Goal: Task Accomplishment & Management: Manage account settings

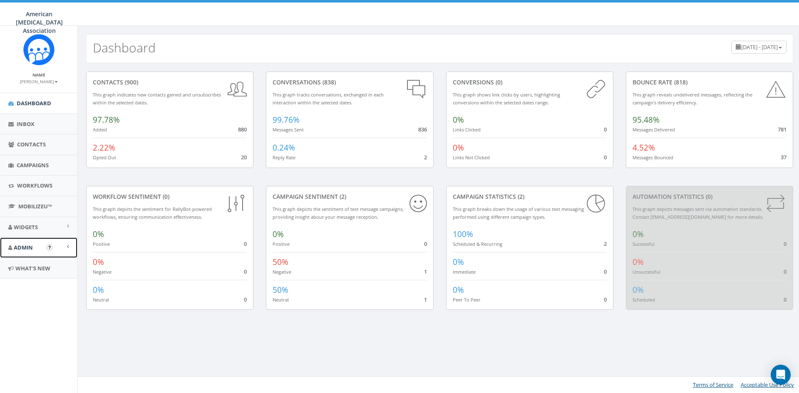
click at [31, 248] on span "Admin" at bounding box center [23, 247] width 19 height 7
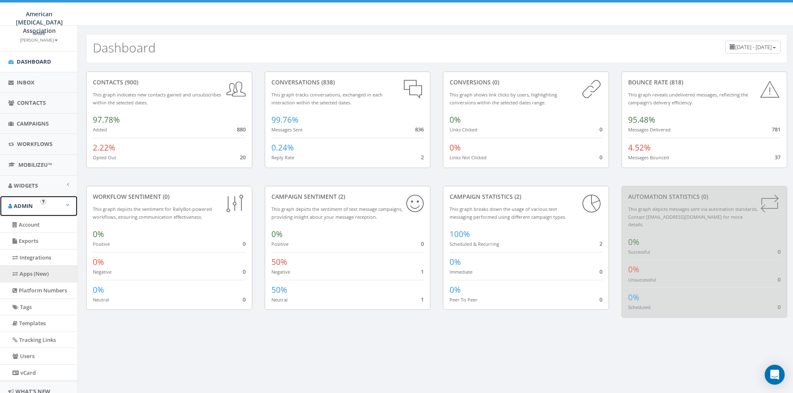
scroll to position [74, 0]
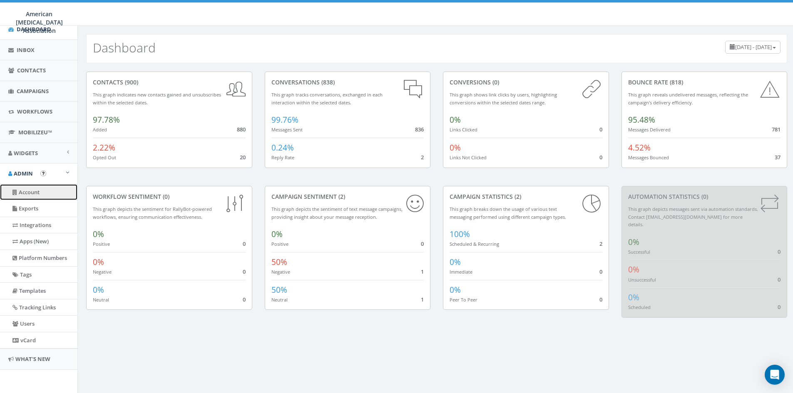
click at [27, 193] on link "Account" at bounding box center [38, 192] width 77 height 16
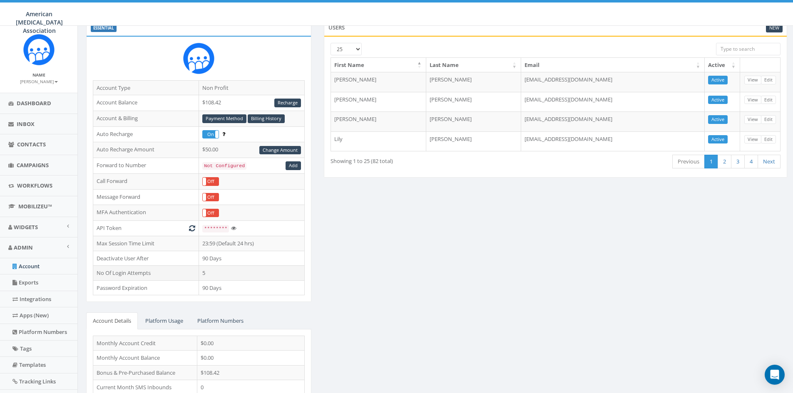
scroll to position [83, 0]
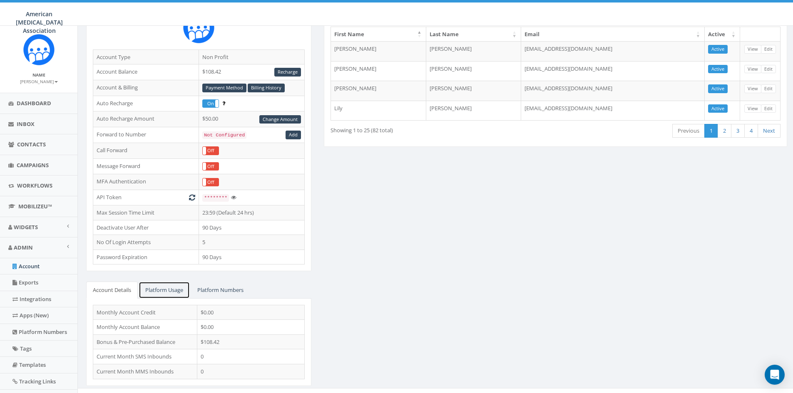
click at [176, 289] on link "Platform Usage" at bounding box center [164, 290] width 51 height 17
click at [221, 289] on link "Platform Numbers" at bounding box center [221, 290] width 60 height 17
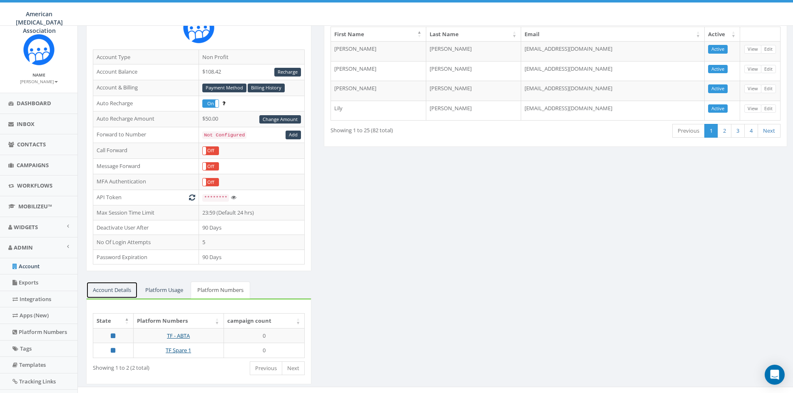
click at [117, 285] on link "Account Details" at bounding box center [112, 290] width 52 height 17
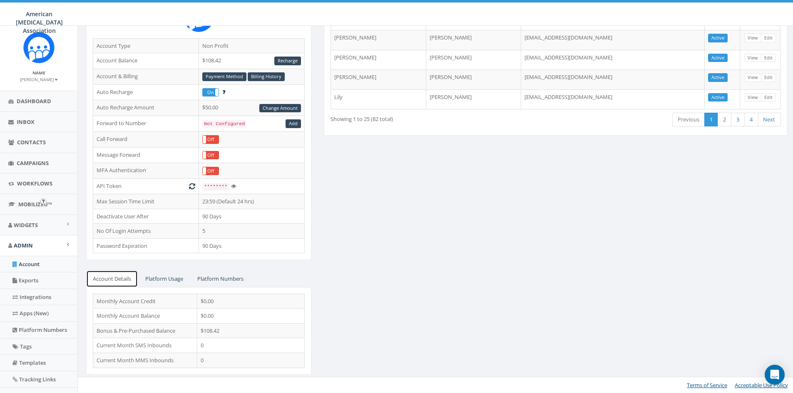
scroll to position [0, 0]
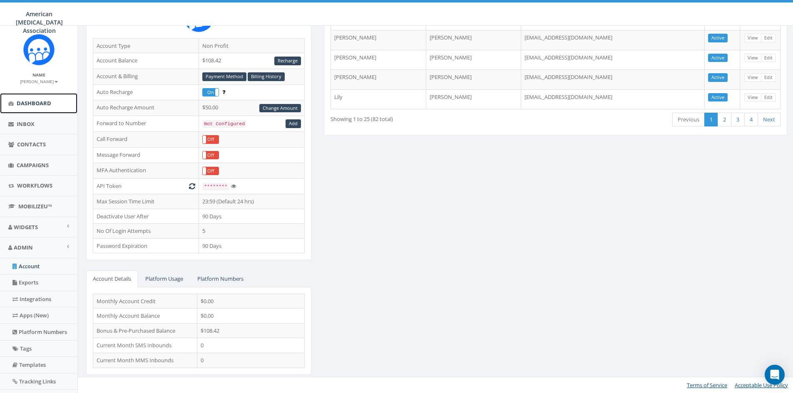
click at [34, 104] on span "Dashboard" at bounding box center [34, 102] width 35 height 7
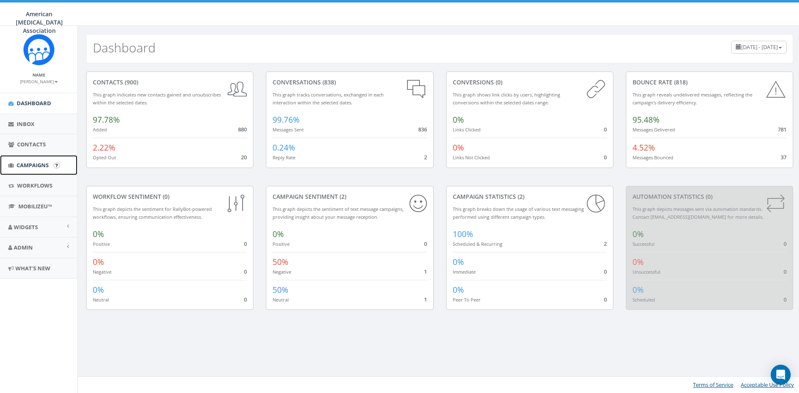
click at [27, 166] on span "Campaigns" at bounding box center [33, 165] width 32 height 7
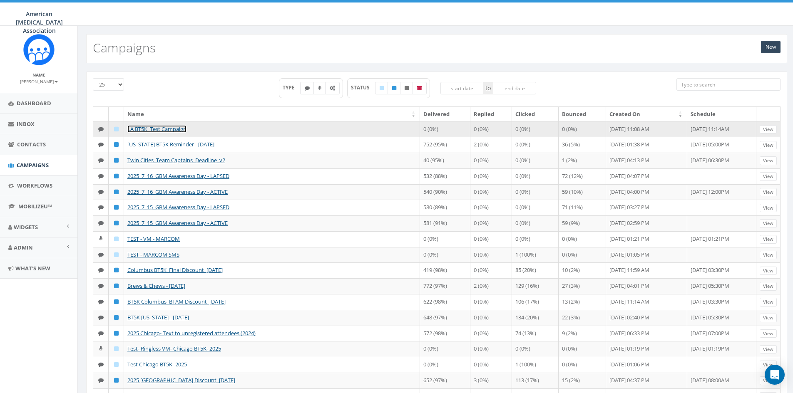
click at [164, 128] on link "LA BT5K_Test Campaign" at bounding box center [156, 128] width 59 height 7
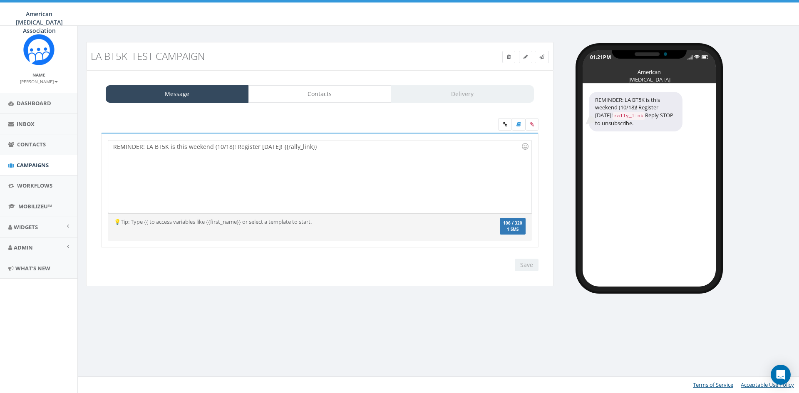
click at [179, 60] on h3 "LA BT5K_Test Campaign" at bounding box center [261, 56] width 341 height 11
click at [527, 54] on link at bounding box center [525, 57] width 13 height 12
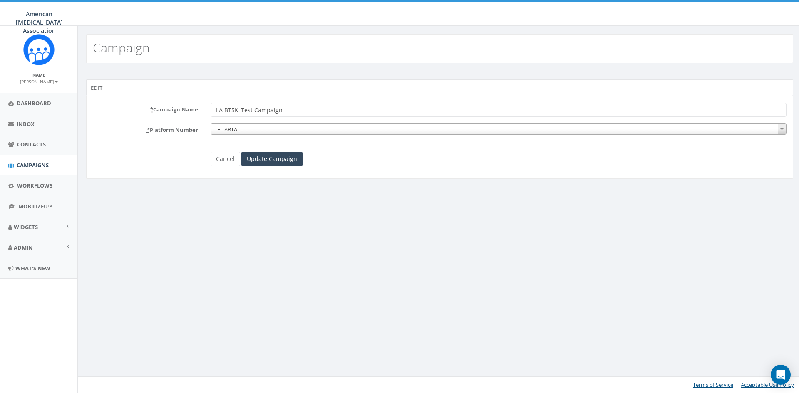
drag, startPoint x: 280, startPoint y: 109, endPoint x: 241, endPoint y: 109, distance: 39.5
click at [241, 109] on input "LA BT5K_Test Campaign" at bounding box center [499, 110] width 576 height 14
click at [300, 112] on input "LA BT5K_Test Campaign" at bounding box center [499, 110] width 576 height 14
type input "LA BT5K_No Kings Rallies"
click at [271, 159] on input "Update Campaign" at bounding box center [271, 159] width 61 height 14
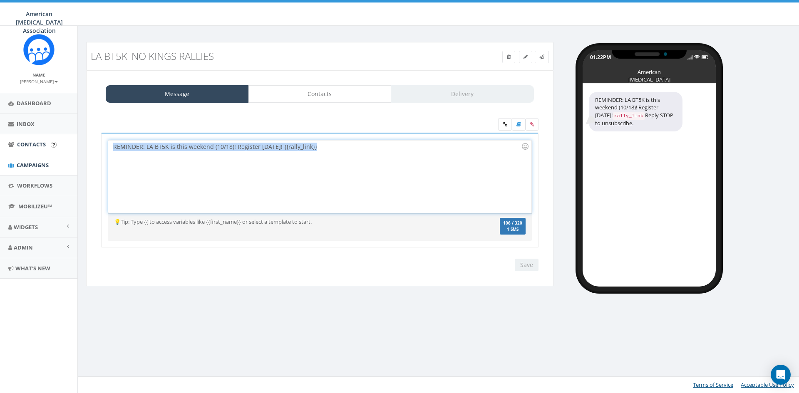
drag, startPoint x: 324, startPoint y: 150, endPoint x: 76, endPoint y: 147, distance: 248.1
click at [76, 147] on body "American Brain Tumor Association American Brain Tumor Association Profile Sign …" at bounding box center [399, 196] width 799 height 393
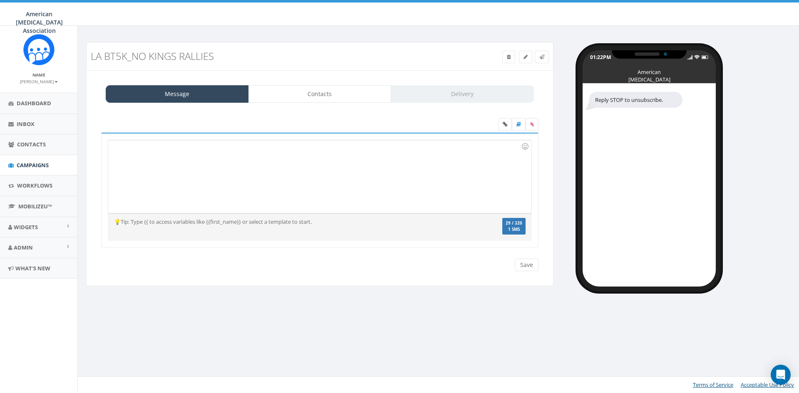
click at [249, 159] on div at bounding box center [319, 176] width 423 height 73
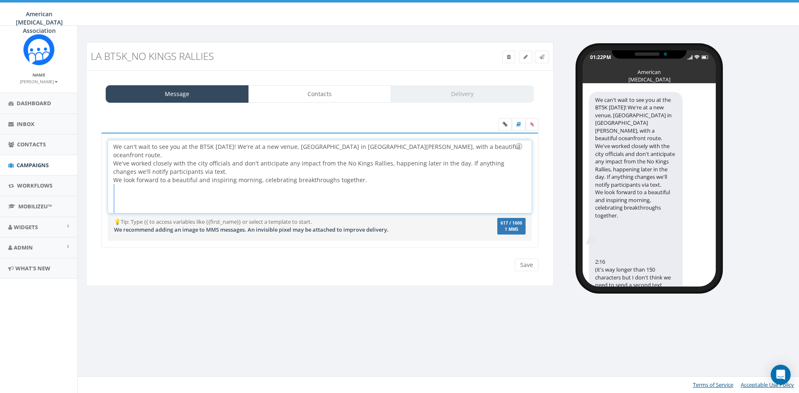
drag, startPoint x: 167, startPoint y: 205, endPoint x: 111, endPoint y: 179, distance: 61.8
click at [111, 179] on div "We can't wait to see you at the BT5K this Saturday! We're at a new venue, Cresc…" at bounding box center [319, 176] width 423 height 73
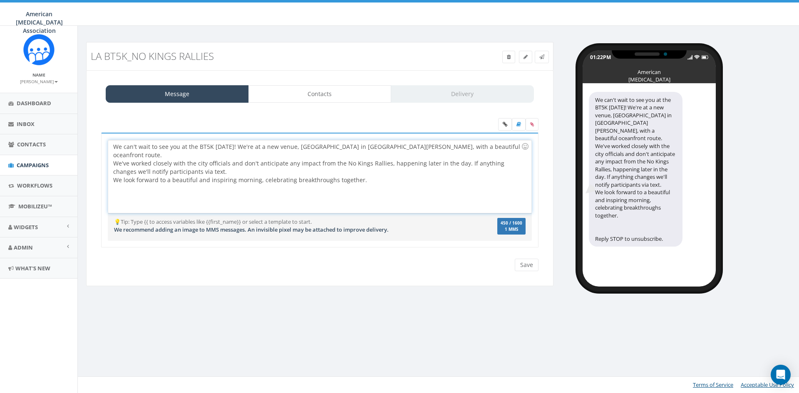
click at [251, 147] on div "We can't wait to see you at the BT5K this Saturday! We're at a new venue, Cresc…" at bounding box center [319, 176] width 423 height 73
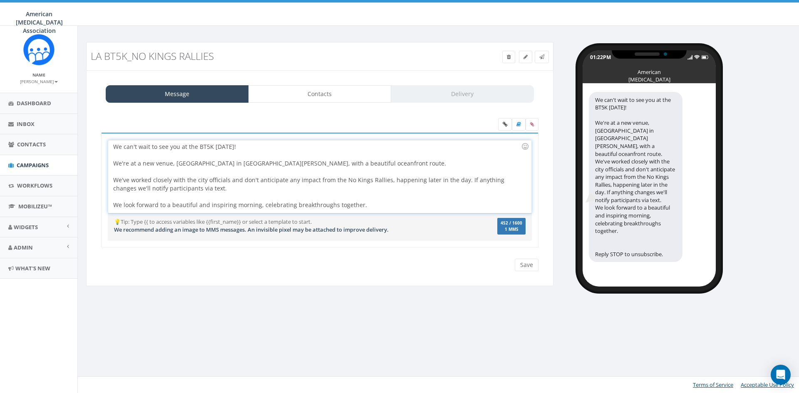
click at [374, 205] on div "We look forward to a beautiful and inspiring morning, celebrating breakthroughs…" at bounding box center [317, 205] width 408 height 8
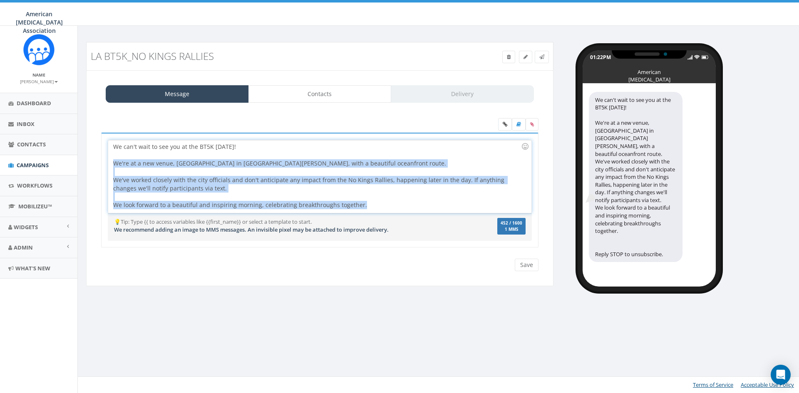
drag, startPoint x: 373, startPoint y: 207, endPoint x: 107, endPoint y: 164, distance: 269.0
click at [107, 164] on div "REMINDER: LA BT5K is this weekend (10/18)! Register today! {{rally_link}} Reply…" at bounding box center [319, 190] width 437 height 115
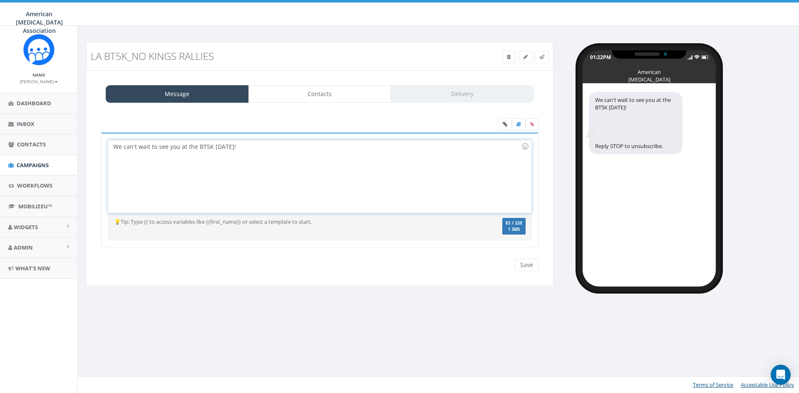
click at [278, 147] on div "We can't wait to see you at the BT5K this Saturday!" at bounding box center [319, 176] width 423 height 73
click at [261, 140] on div "We can't wait to see you at the BT5K this Saturday!" at bounding box center [319, 176] width 423 height 73
drag, startPoint x: 261, startPoint y: 149, endPoint x: 7, endPoint y: 144, distance: 254.4
click at [7, 144] on body "American Brain Tumor Association American Brain Tumor Association Profile Sign …" at bounding box center [399, 196] width 799 height 393
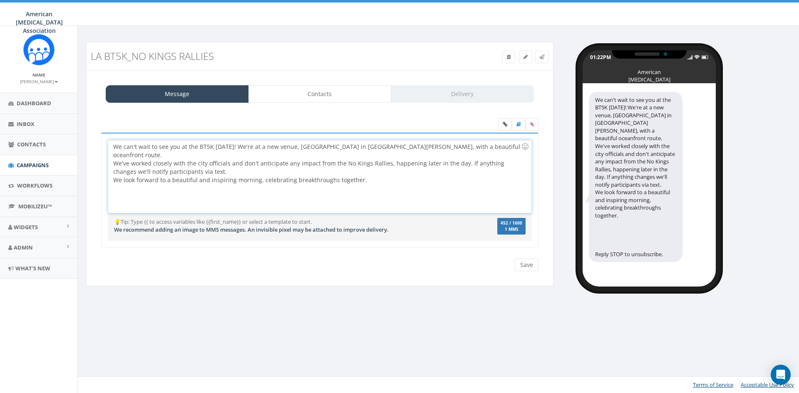
click at [251, 145] on div "We can't wait to see you at the BT5K this Saturday! We're at a new venue, Cresc…" at bounding box center [319, 176] width 423 height 73
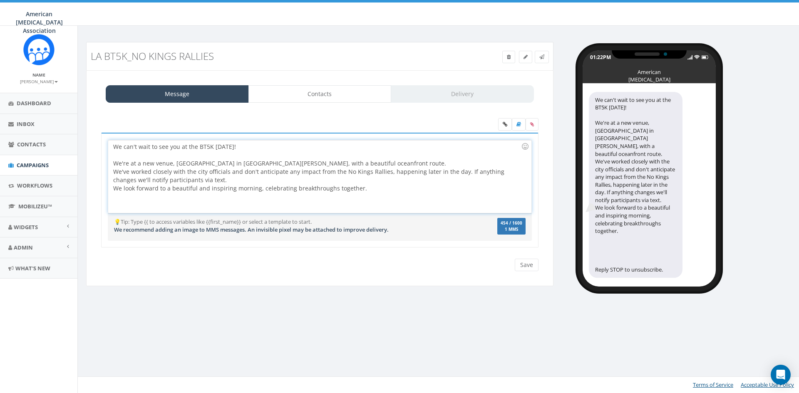
click at [261, 207] on div at bounding box center [317, 201] width 408 height 17
click at [532, 126] on icon at bounding box center [532, 124] width 4 height 5
click at [0, 0] on input "file" at bounding box center [0, 0] width 0 height 0
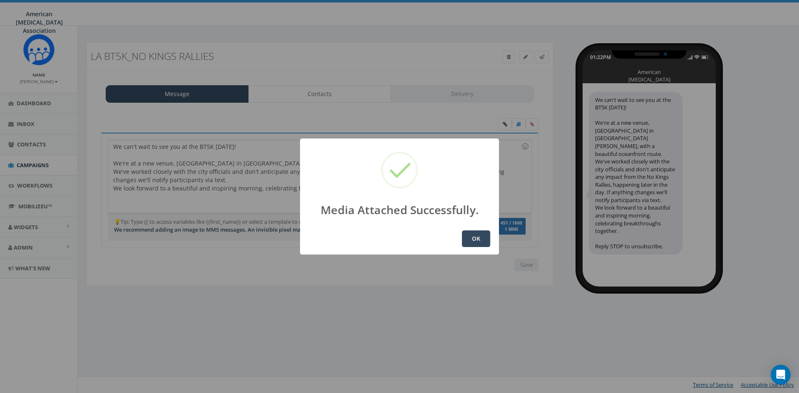
click at [475, 243] on button "OK" at bounding box center [476, 239] width 28 height 17
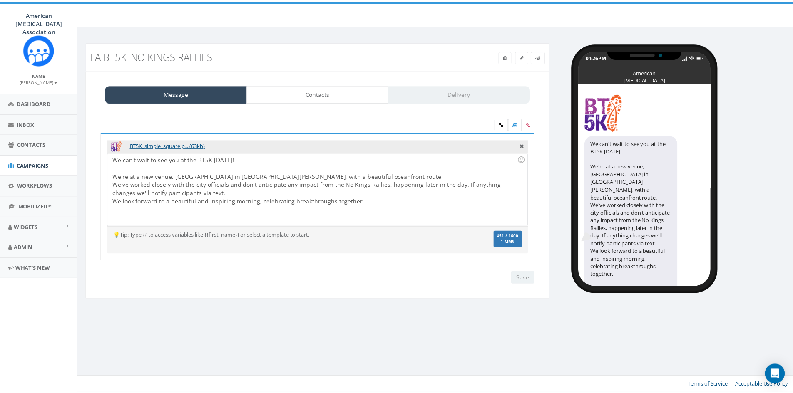
scroll to position [2, 0]
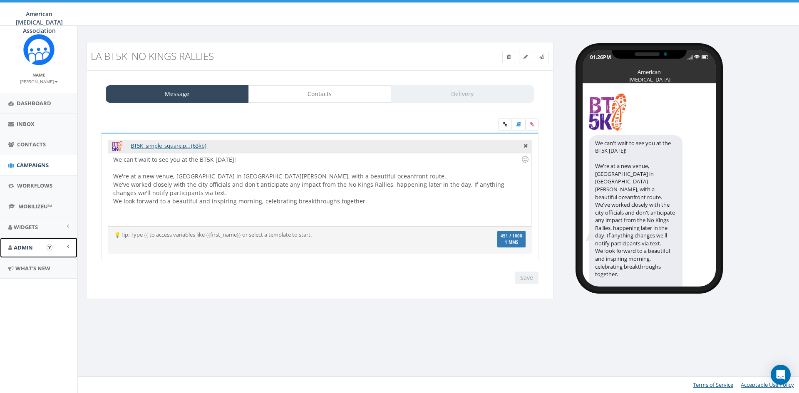
click at [20, 246] on span "Admin" at bounding box center [23, 247] width 19 height 7
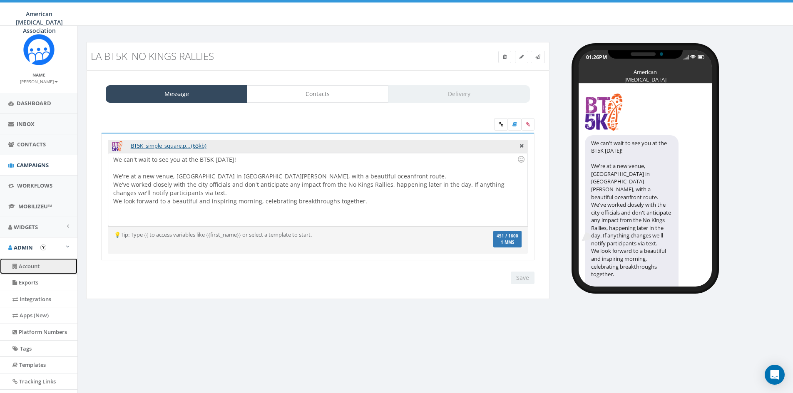
click at [29, 270] on link "Account" at bounding box center [38, 266] width 77 height 16
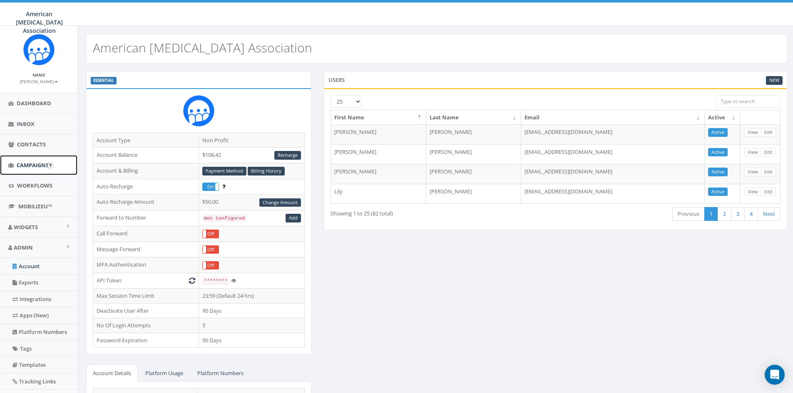
click at [34, 167] on span "Campaigns" at bounding box center [33, 165] width 32 height 7
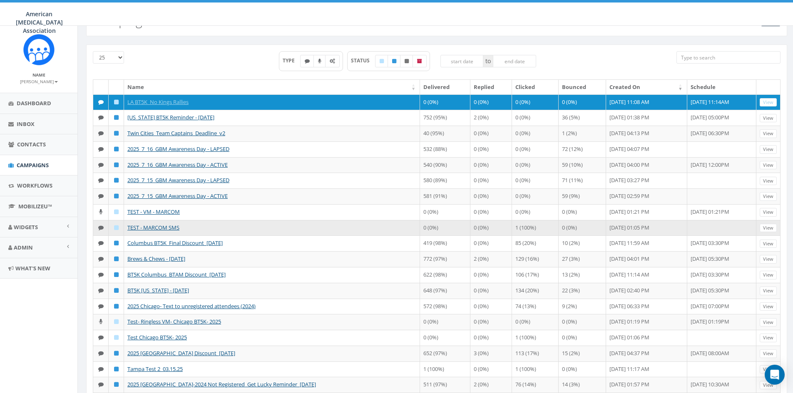
scroll to position [42, 0]
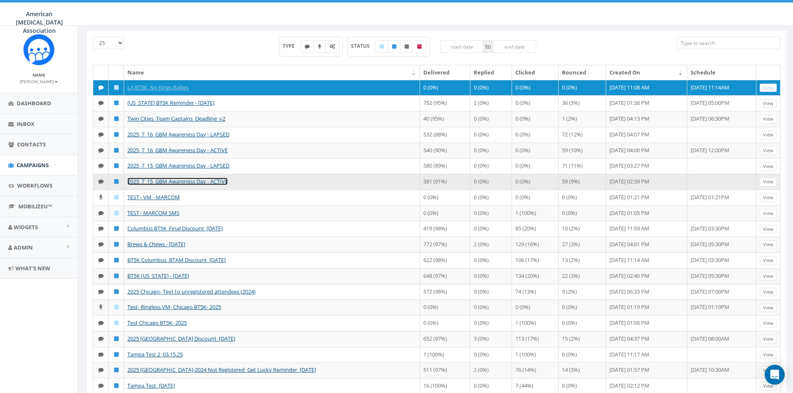
click at [183, 185] on link "2025_7_15_GBM Awareness Day - ACTIVE" at bounding box center [177, 181] width 100 height 7
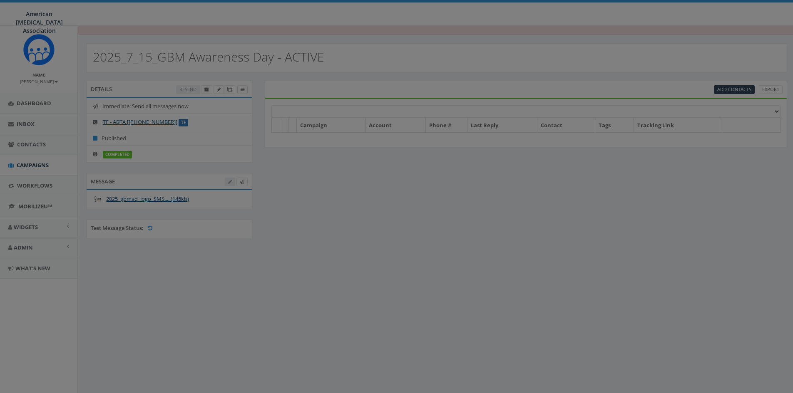
select select
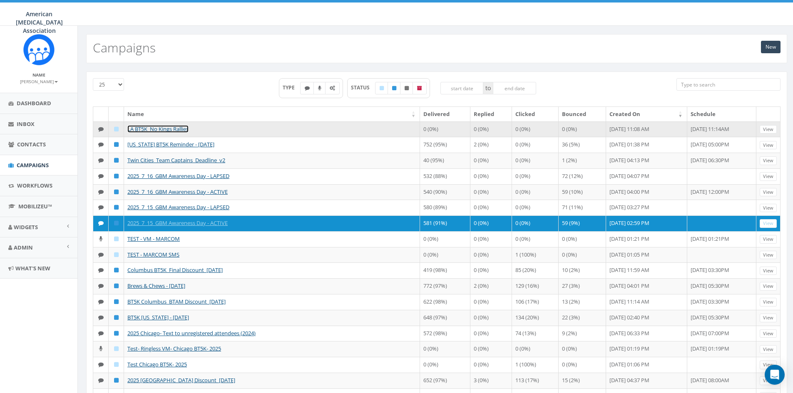
click at [172, 128] on link "LA BT5K_No Kings Rallies" at bounding box center [157, 128] width 61 height 7
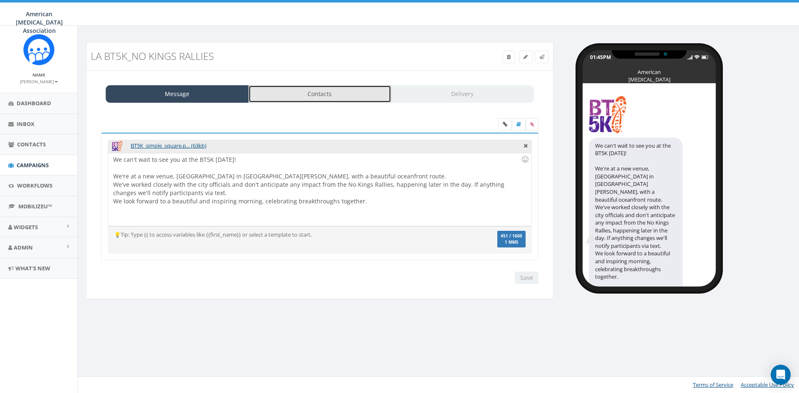
click at [346, 96] on link "Contacts" at bounding box center [320, 93] width 143 height 17
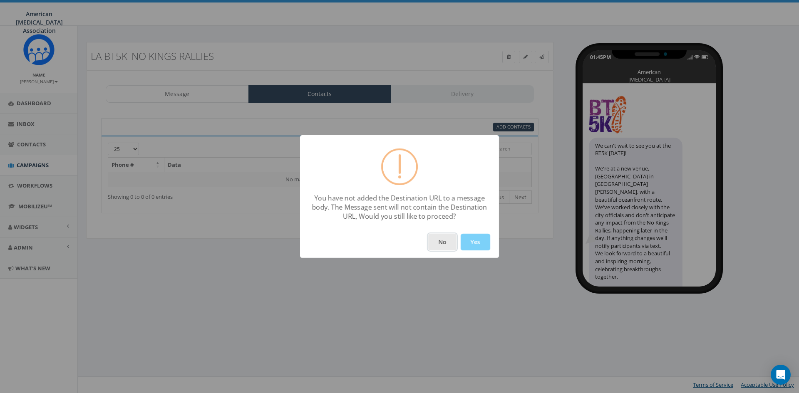
click at [444, 246] on button "No" at bounding box center [442, 242] width 28 height 17
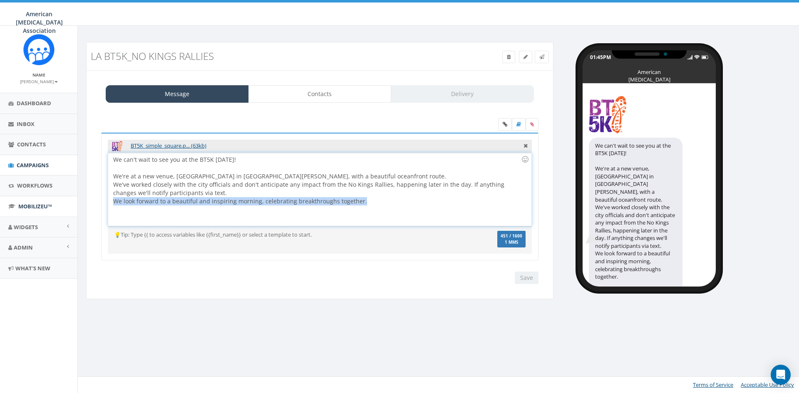
drag, startPoint x: 380, startPoint y: 204, endPoint x: 75, endPoint y: 212, distance: 304.4
click at [76, 212] on body "American Brain Tumor Association American Brain Tumor Association Profile Sign …" at bounding box center [399, 196] width 799 height 393
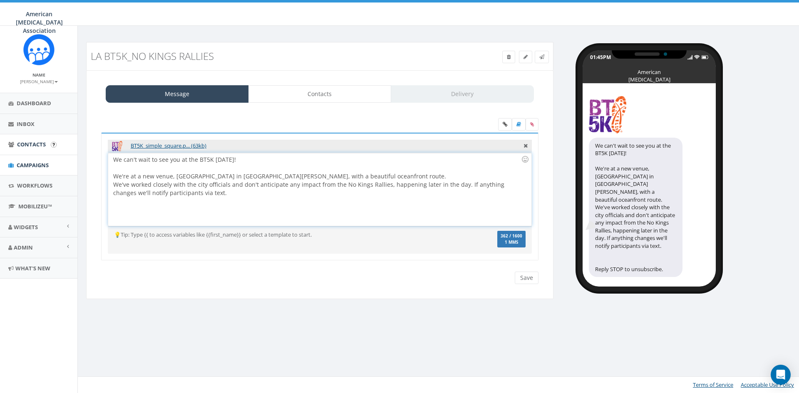
drag, startPoint x: 256, startPoint y: 158, endPoint x: 3, endPoint y: 153, distance: 253.6
click at [3, 153] on body "American Brain Tumor Association American Brain Tumor Association Profile Sign …" at bounding box center [399, 196] width 799 height 393
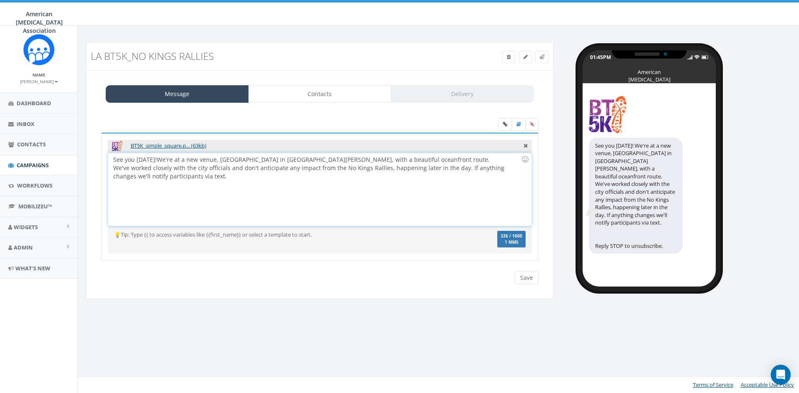
click at [414, 159] on div "See you Saturday! We're at a new venue, Crescent Bay Park in Santa Monica, with…" at bounding box center [319, 189] width 423 height 73
click at [525, 145] on icon at bounding box center [526, 144] width 4 height 7
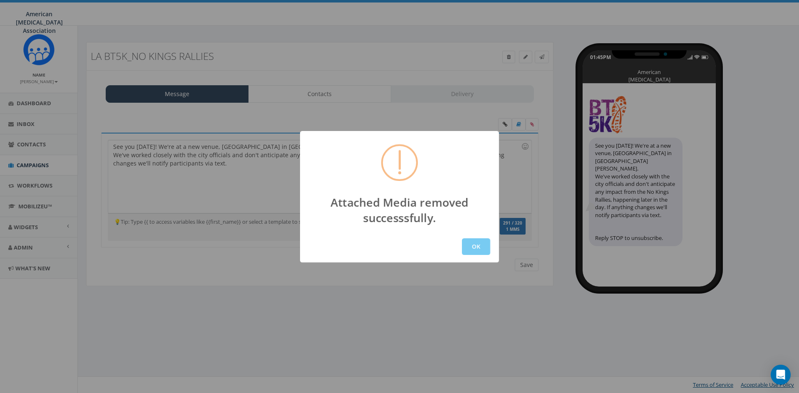
click at [479, 248] on button "OK" at bounding box center [476, 247] width 28 height 17
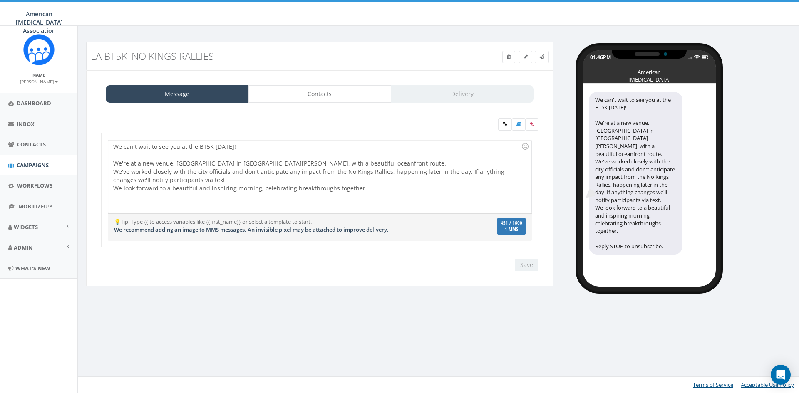
click at [388, 191] on div "We can't wait to see you at the BT5K this Saturday! We're at a new venue, Cresc…" at bounding box center [319, 176] width 423 height 73
drag, startPoint x: 371, startPoint y: 162, endPoint x: 273, endPoint y: 160, distance: 97.8
click at [273, 160] on div "We can't wait to see you at the BT5K this Saturday! We're at a new venue, Cresc…" at bounding box center [319, 176] width 423 height 73
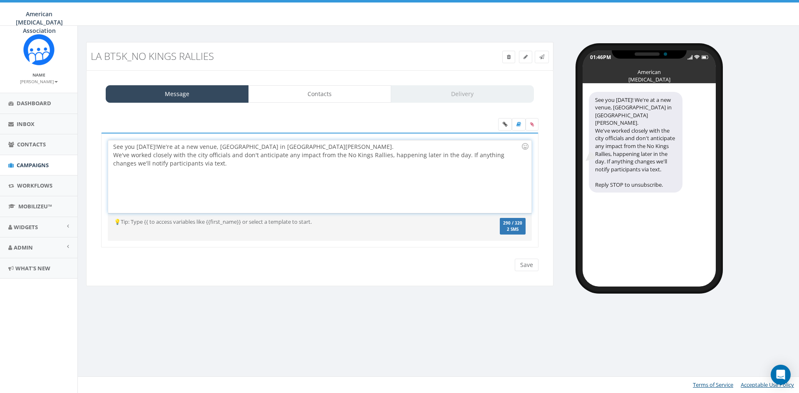
click at [113, 155] on div "See you Saturday! We're at a new venue, Crescent Bay Park in Santa Monica. We'v…" at bounding box center [319, 176] width 423 height 73
click at [530, 125] on icon at bounding box center [532, 124] width 4 height 5
click at [0, 0] on input "file" at bounding box center [0, 0] width 0 height 0
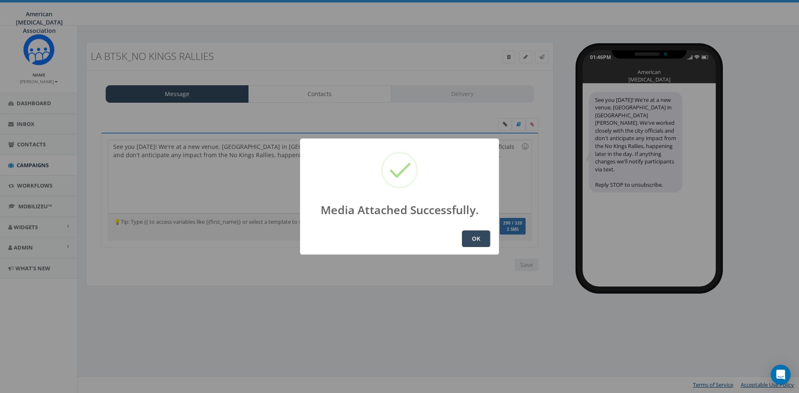
click at [474, 240] on button "OK" at bounding box center [476, 239] width 28 height 17
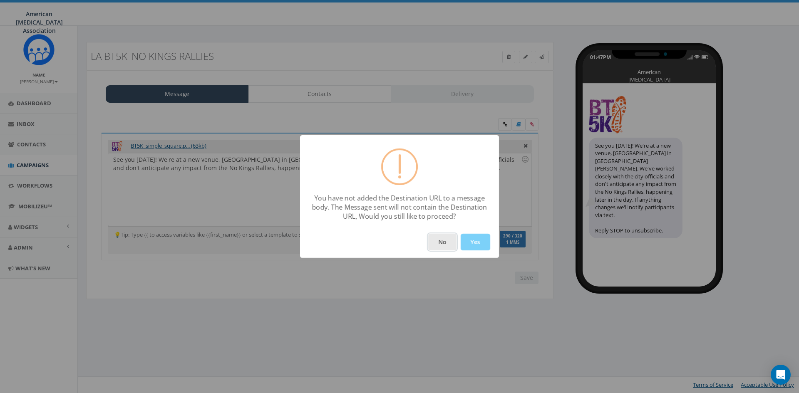
click at [442, 244] on button "No" at bounding box center [442, 242] width 28 height 17
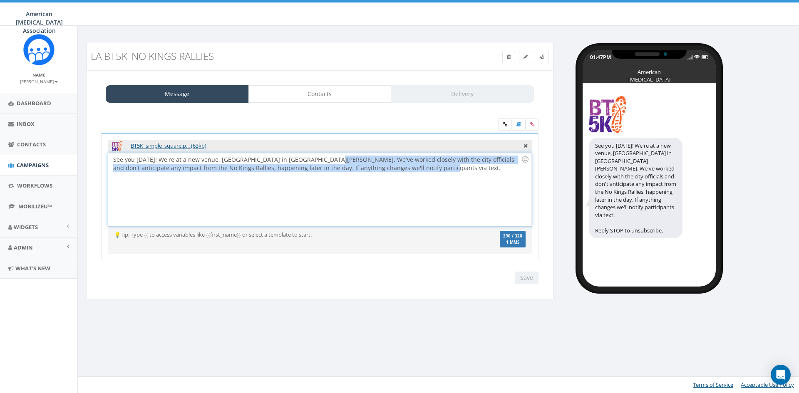
drag, startPoint x: 420, startPoint y: 169, endPoint x: 321, endPoint y: 161, distance: 99.0
click at [321, 161] on div "See you [DATE]! We're at a new venue, [GEOGRAPHIC_DATA] in [GEOGRAPHIC_DATA][PE…" at bounding box center [319, 189] width 423 height 73
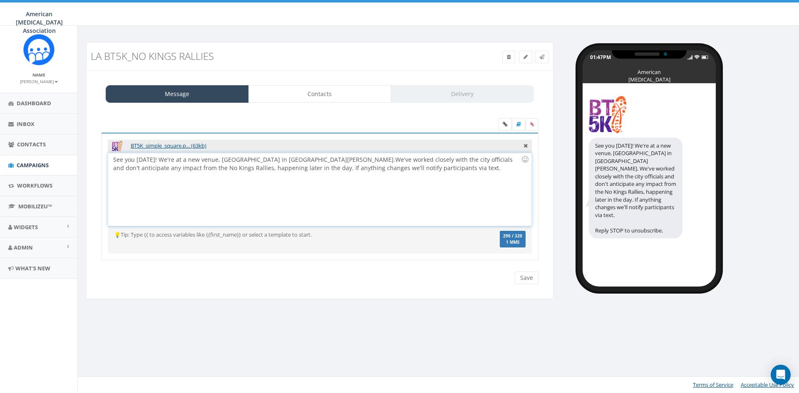
click at [221, 160] on div "See you [DATE]! We're at a new venue, [GEOGRAPHIC_DATA] in [GEOGRAPHIC_DATA][PE…" at bounding box center [319, 189] width 423 height 73
